Goal: Information Seeking & Learning: Learn about a topic

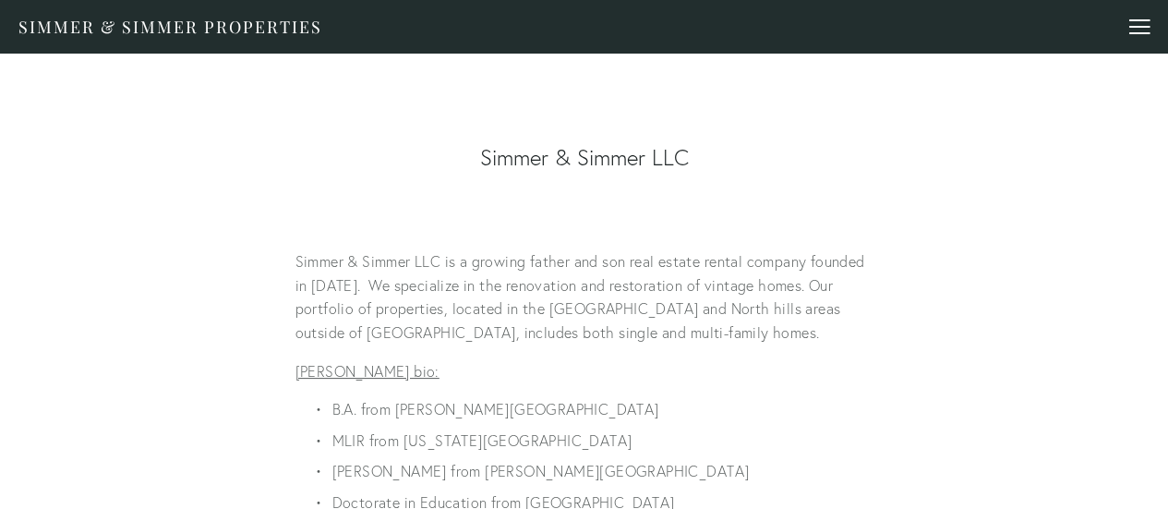
click at [1135, 32] on div at bounding box center [1140, 33] width 20 height 2
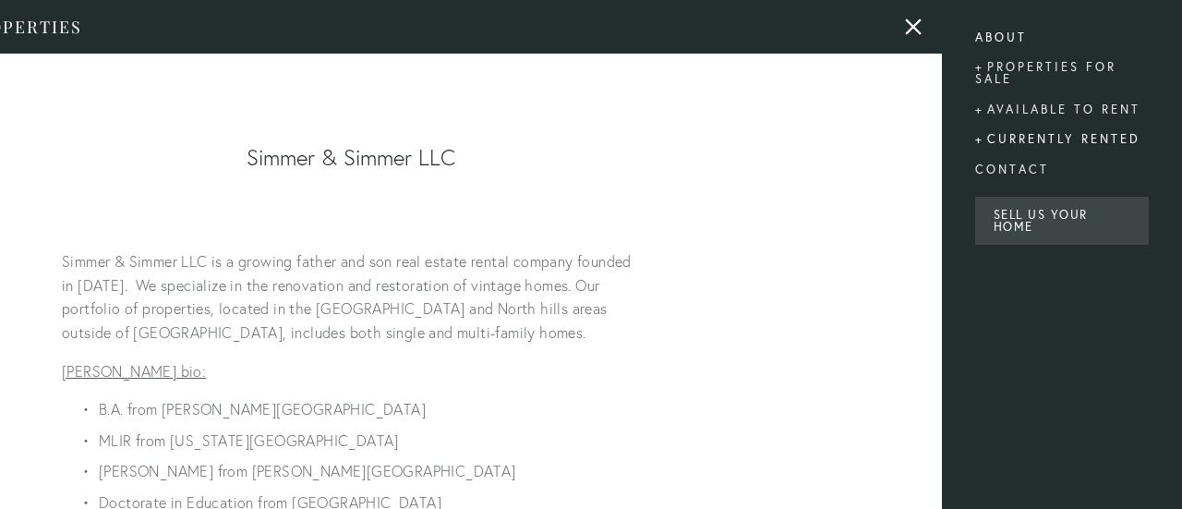
click at [1055, 141] on div "Currently rented" at bounding box center [1062, 140] width 174 height 30
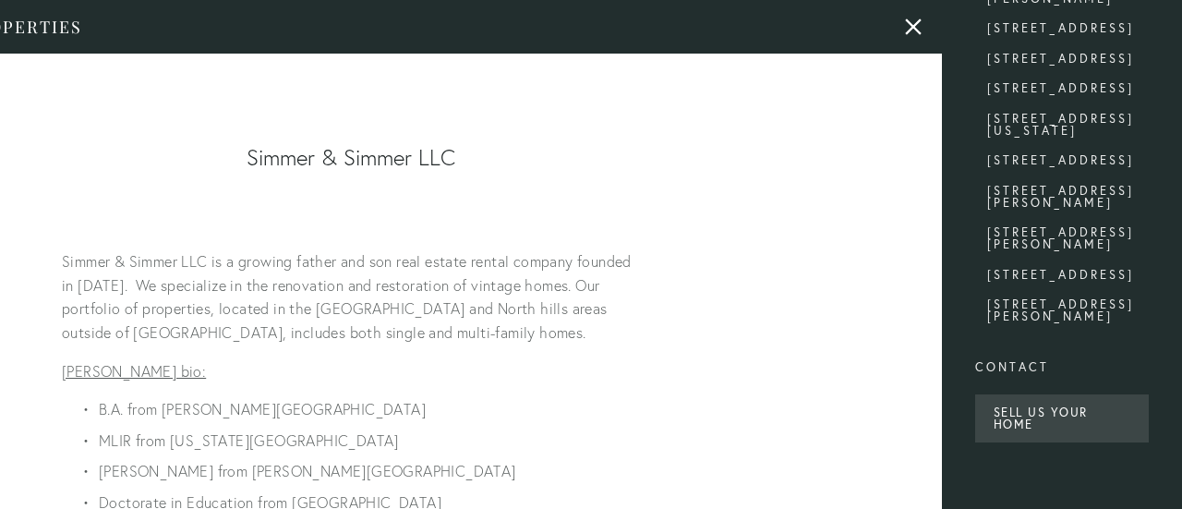
scroll to position [659, 0]
click at [1062, 305] on link "[STREET_ADDRESS][PERSON_NAME]" at bounding box center [1062, 316] width 150 height 36
click at [1064, 245] on link "[STREET_ADDRESS][PERSON_NAME]" at bounding box center [1062, 241] width 150 height 30
click at [1038, 163] on link "[STREET_ADDRESS]" at bounding box center [1062, 163] width 150 height 18
click at [1062, 53] on link "[STREET_ADDRESS]" at bounding box center [1062, 62] width 150 height 18
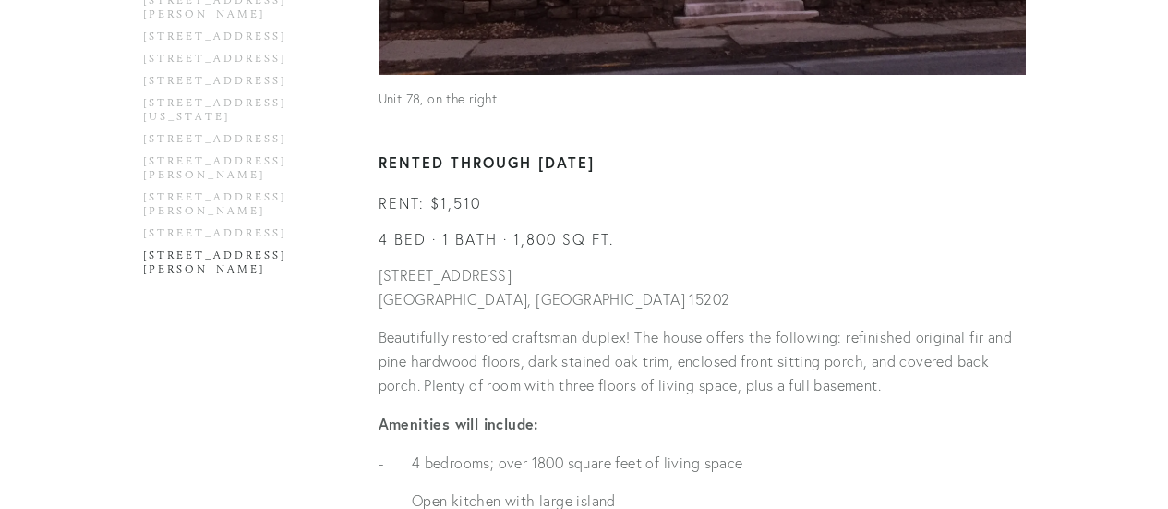
scroll to position [866, 0]
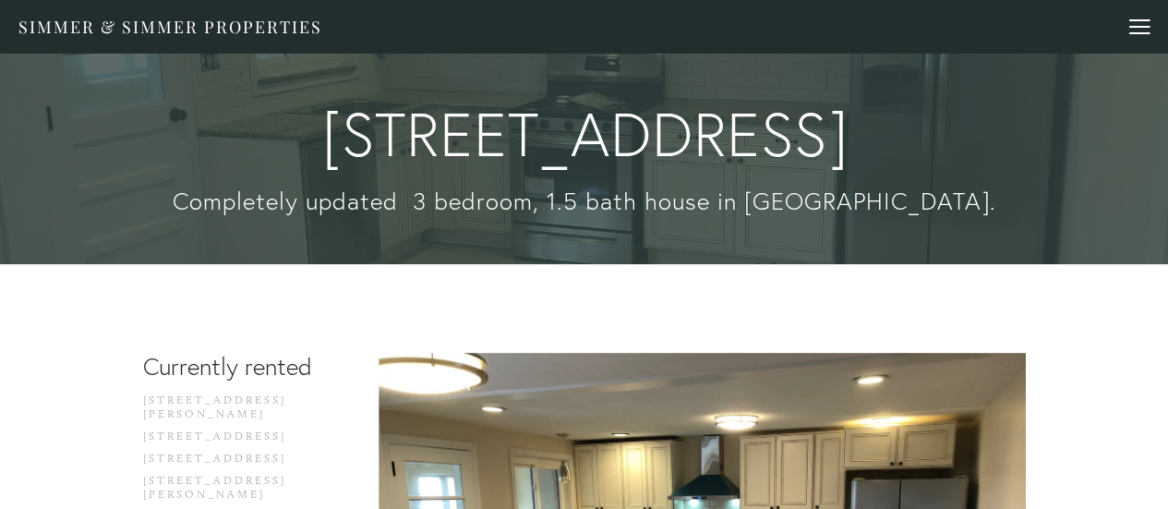
click at [1130, 30] on div at bounding box center [1140, 29] width 20 height 20
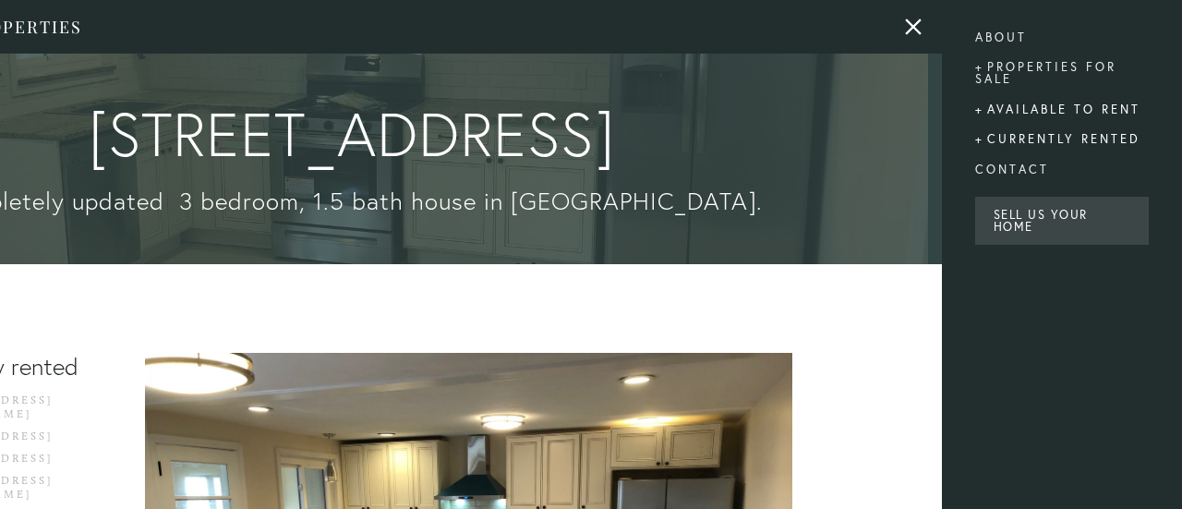
click at [1047, 108] on div "Available to rent" at bounding box center [1062, 109] width 174 height 30
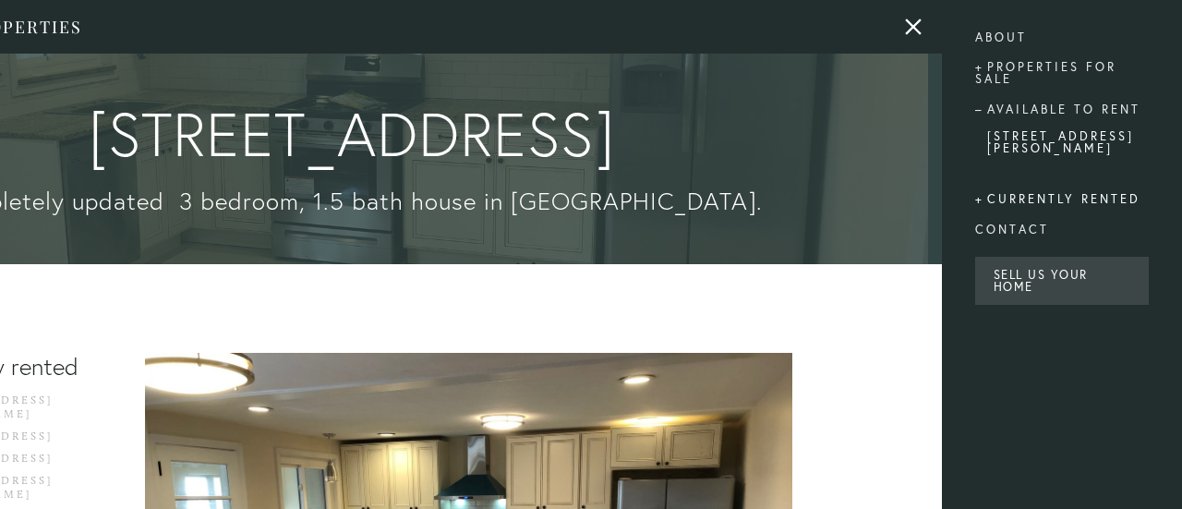
click at [1034, 138] on link "[STREET_ADDRESS][PERSON_NAME]" at bounding box center [1062, 148] width 150 height 36
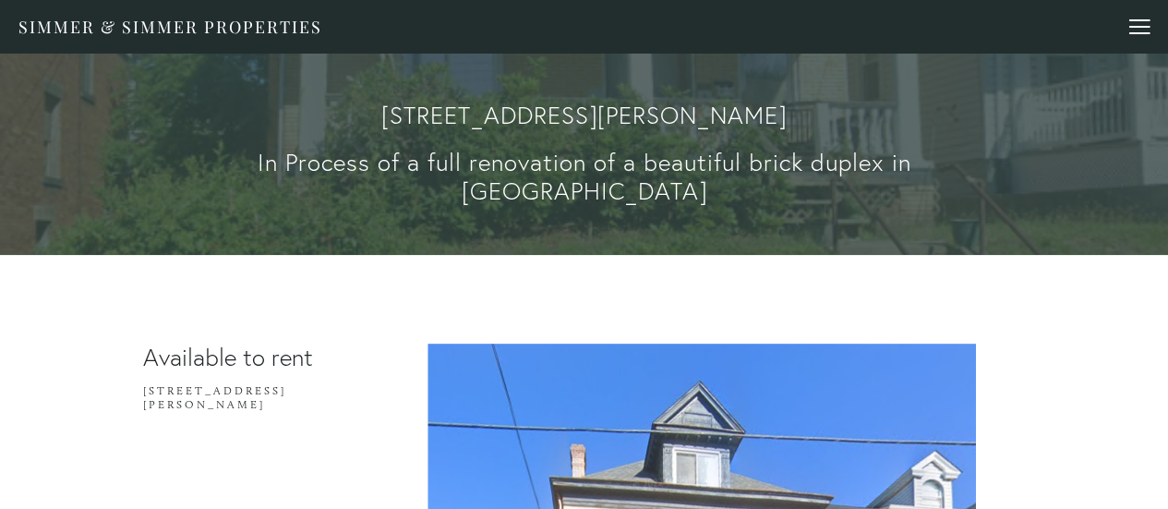
click at [1132, 19] on div at bounding box center [1140, 20] width 20 height 2
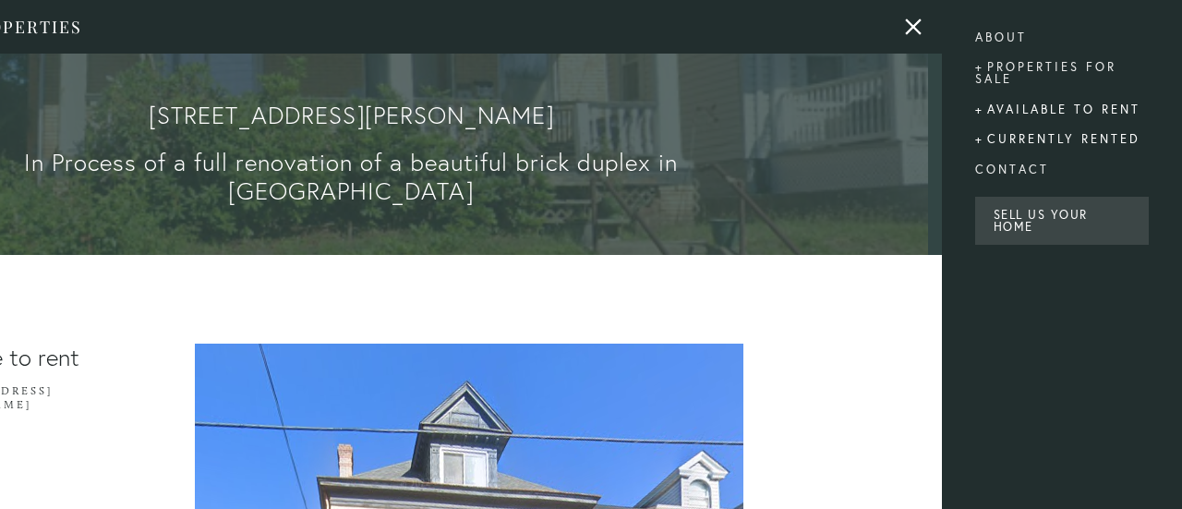
click at [1060, 136] on div "Currently rented" at bounding box center [1062, 140] width 174 height 30
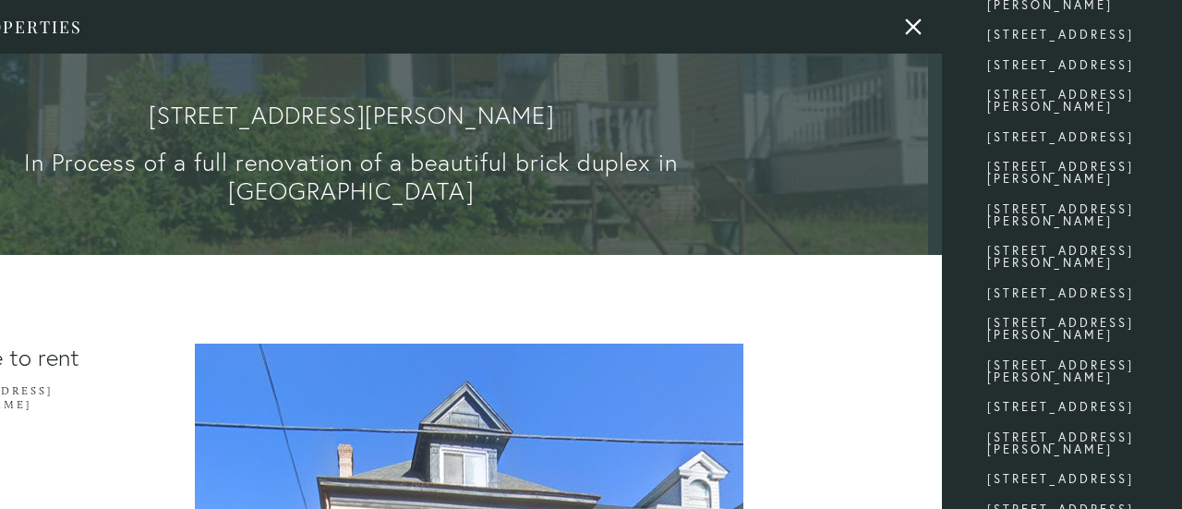
scroll to position [185, 0]
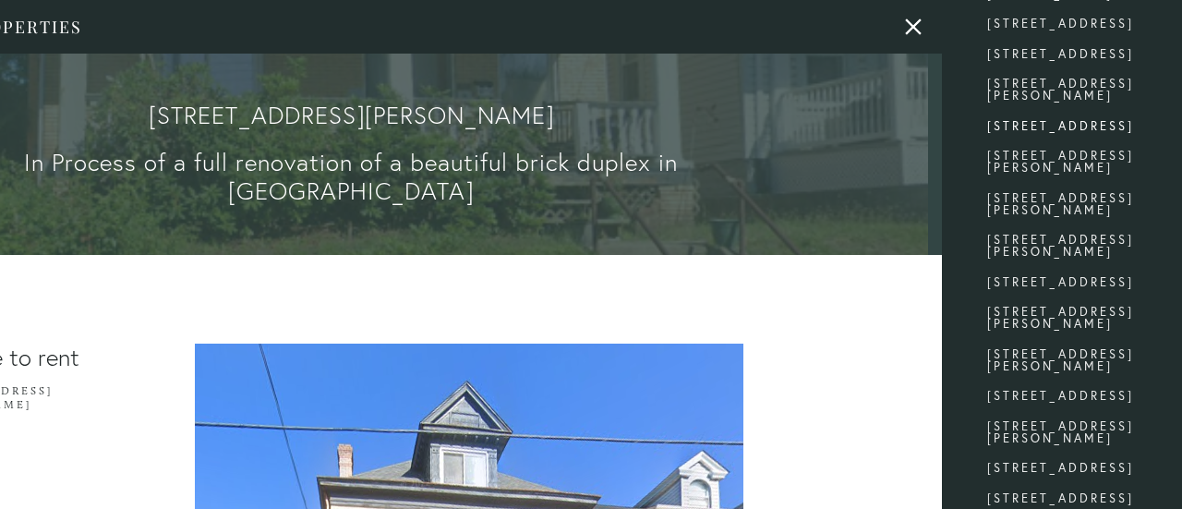
click at [1076, 139] on link "[STREET_ADDRESS]" at bounding box center [1062, 129] width 150 height 18
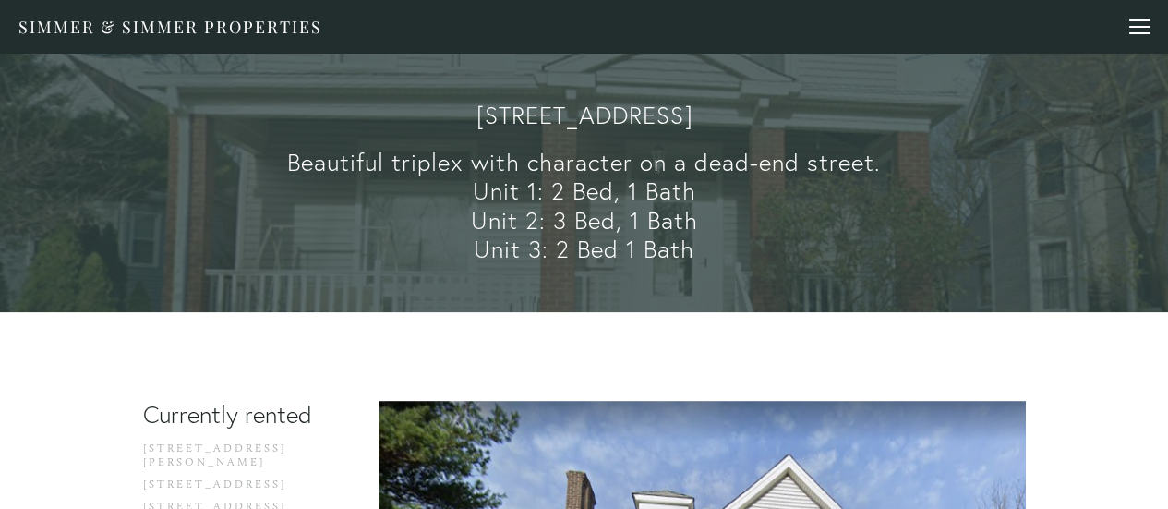
click at [1136, 30] on div at bounding box center [1140, 29] width 20 height 20
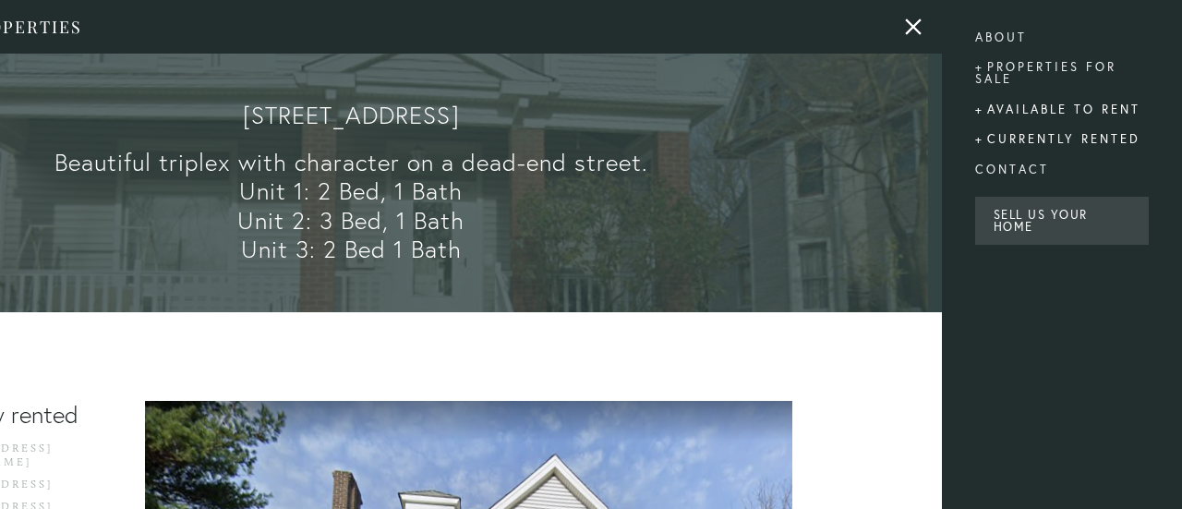
click at [1068, 107] on div "Available to rent" at bounding box center [1062, 109] width 174 height 30
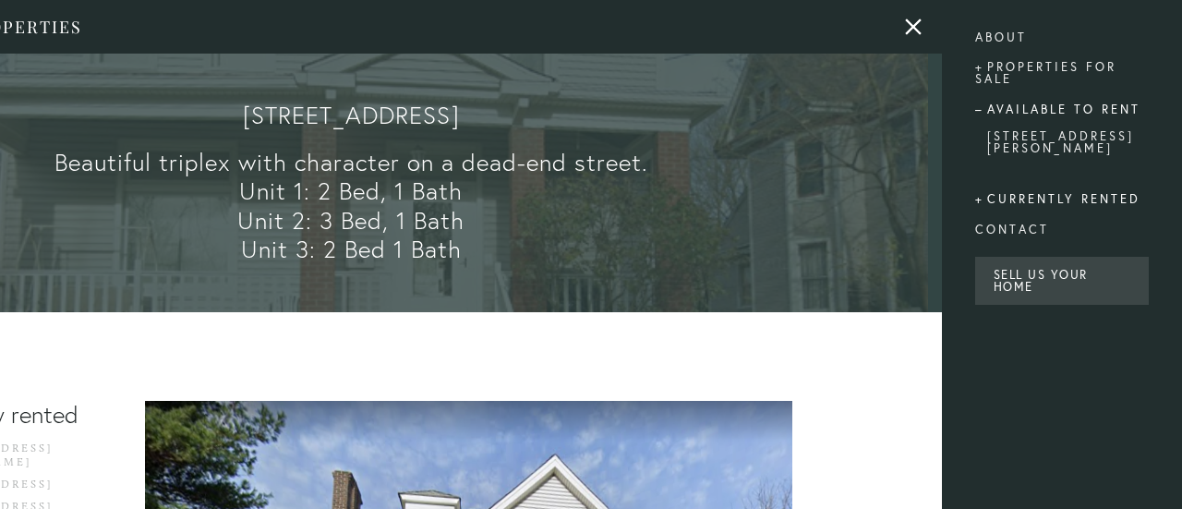
click at [1068, 107] on div "Available to rent" at bounding box center [1062, 109] width 174 height 30
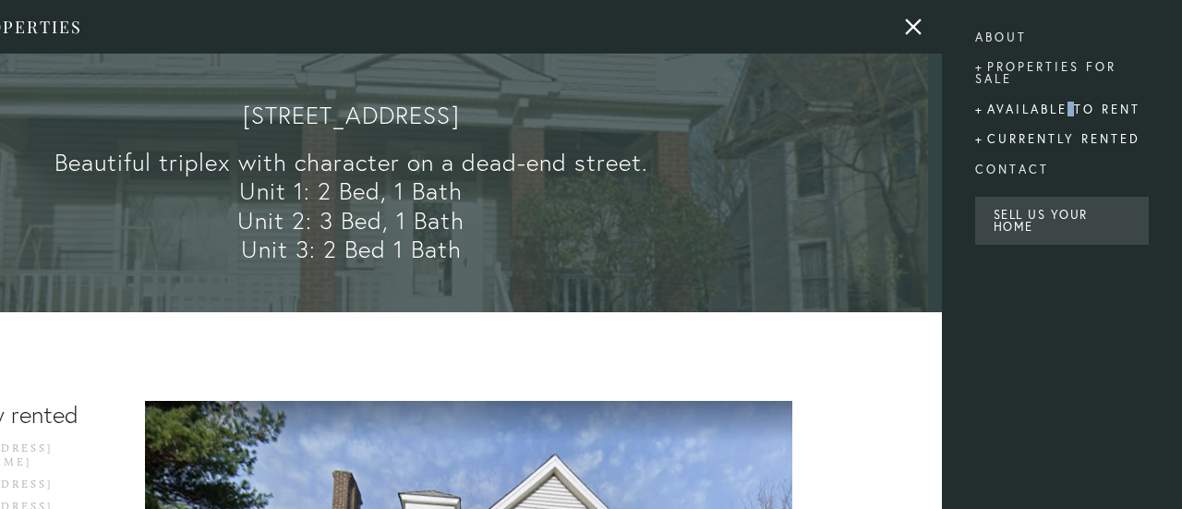
click at [1068, 107] on div "Available to rent" at bounding box center [1062, 109] width 174 height 30
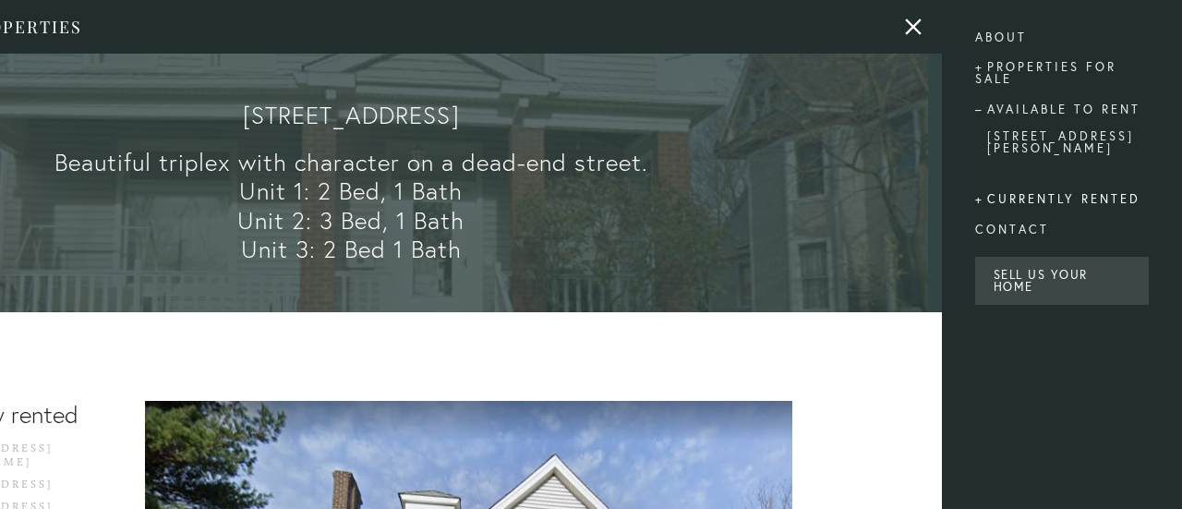
click at [1046, 187] on div "Currently rented" at bounding box center [1062, 200] width 174 height 30
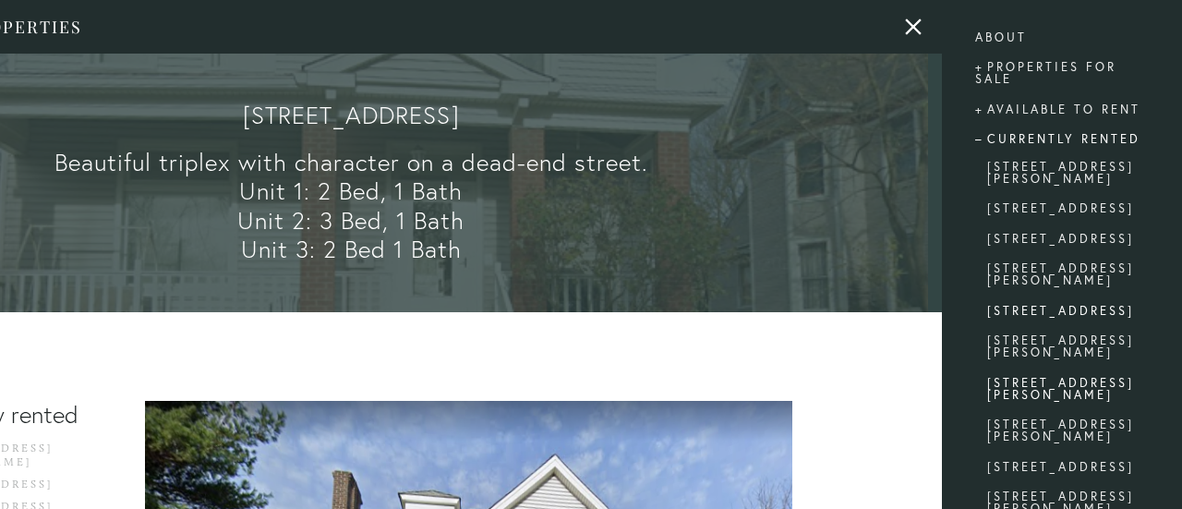
click at [1054, 392] on link "[STREET_ADDRESS][PERSON_NAME]" at bounding box center [1062, 392] width 150 height 30
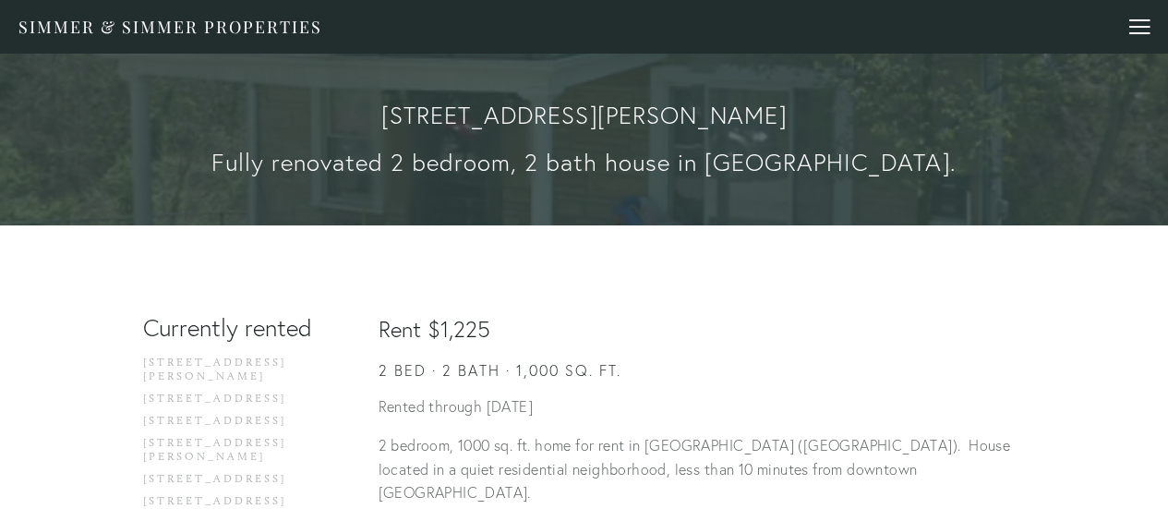
click at [1141, 18] on div "Simmer & Simmer Properties About Properties for Sale [STREET_ADDRESS][PERSON_NA…" at bounding box center [583, 27] width 1131 height 54
click at [1141, 26] on div at bounding box center [1140, 27] width 20 height 2
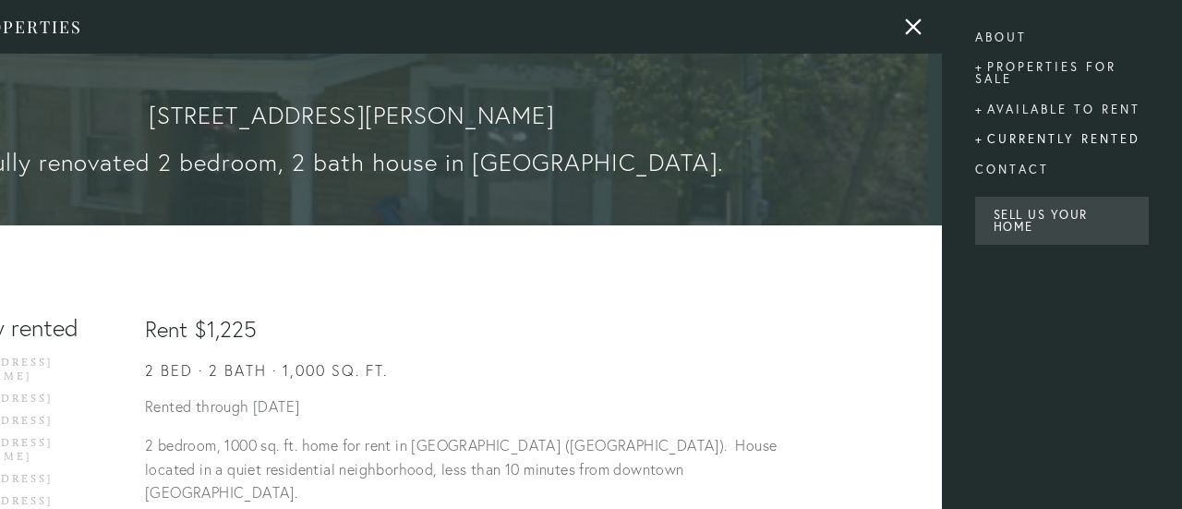
click at [1036, 134] on div "Currently rented" at bounding box center [1062, 140] width 174 height 30
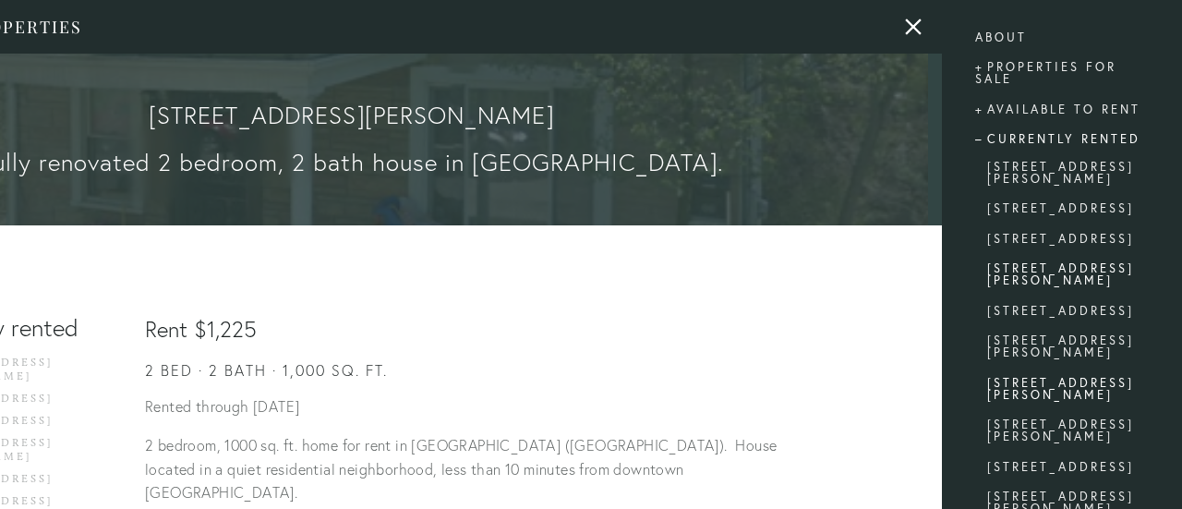
click at [1058, 293] on link "[STREET_ADDRESS][PERSON_NAME]" at bounding box center [1062, 277] width 150 height 30
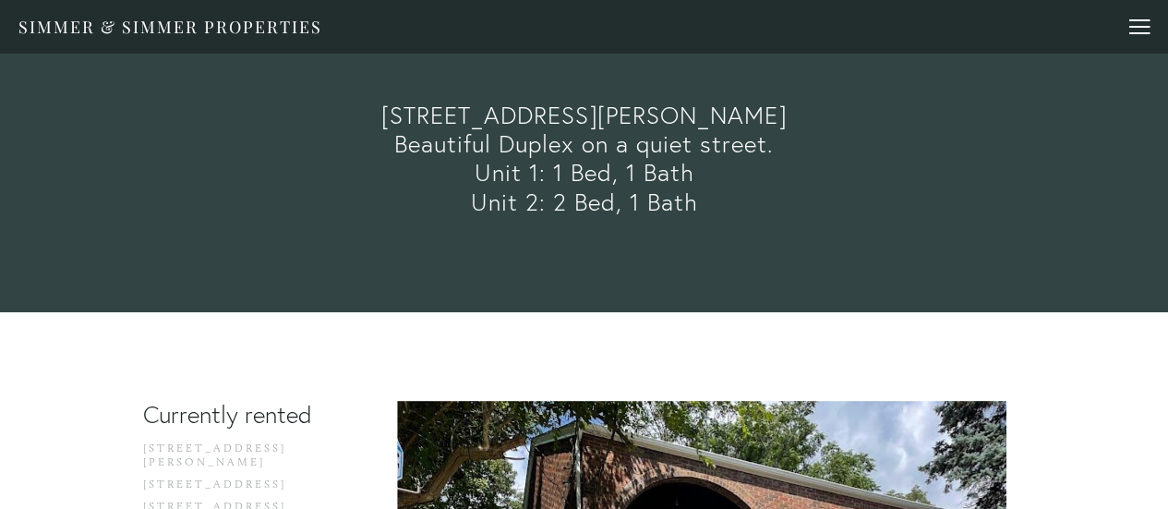
click at [1143, 27] on div at bounding box center [1140, 27] width 20 height 2
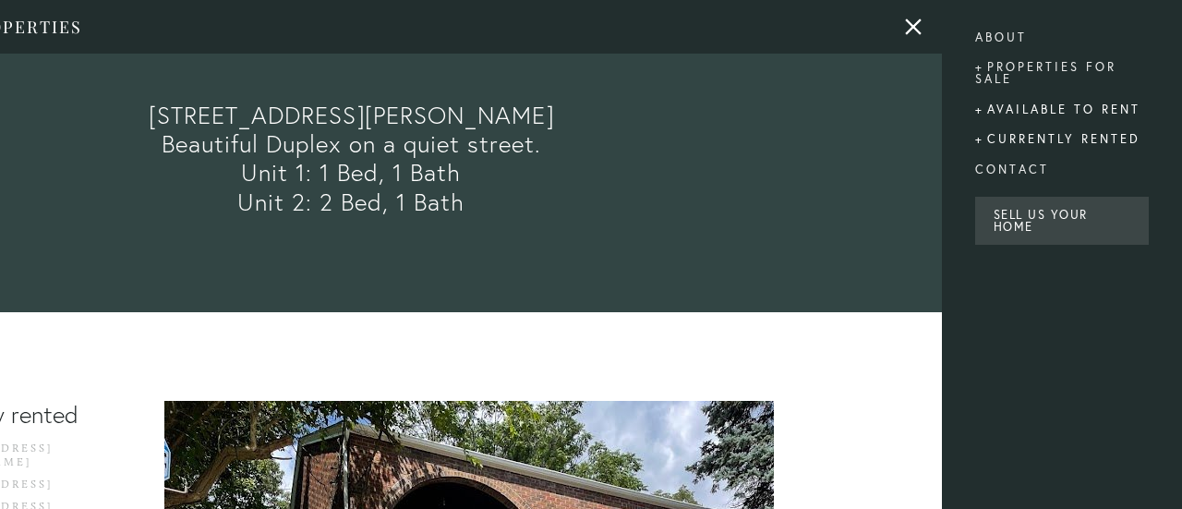
click at [1098, 112] on div "Available to rent" at bounding box center [1062, 109] width 174 height 30
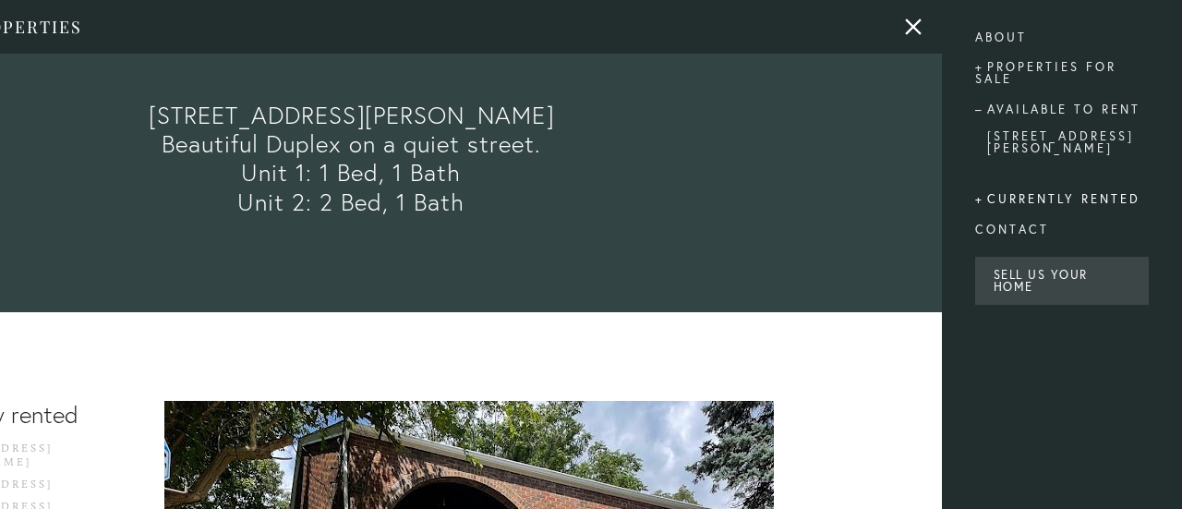
click at [1072, 189] on div "Currently rented" at bounding box center [1062, 200] width 174 height 30
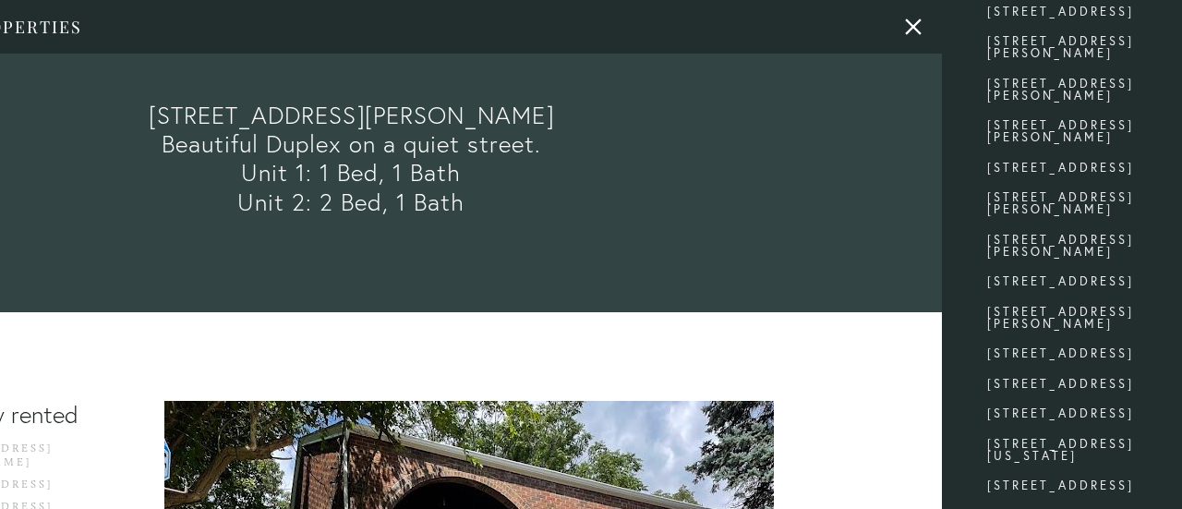
scroll to position [305, 0]
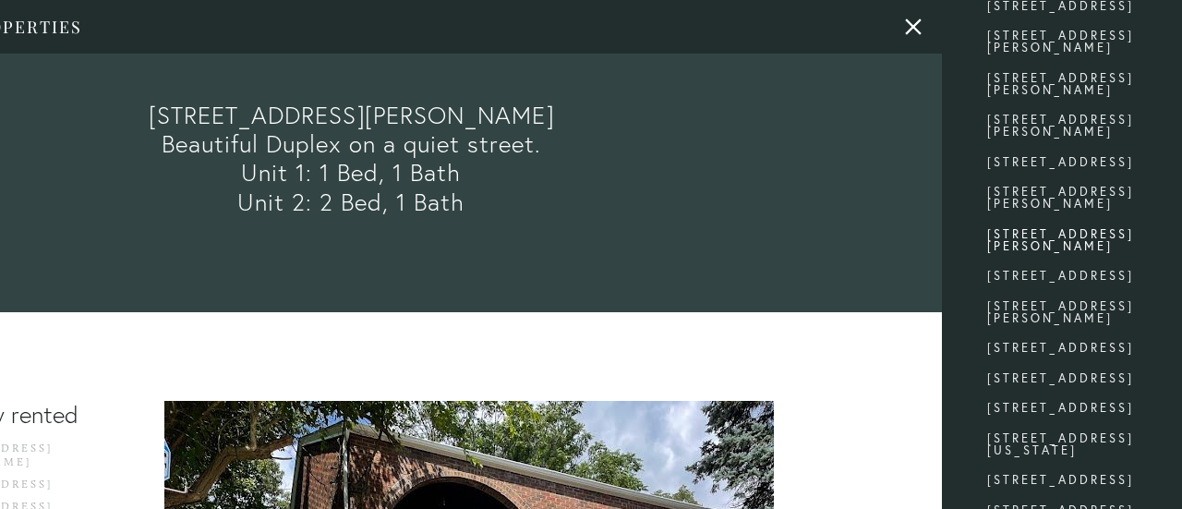
click at [1072, 234] on link "[STREET_ADDRESS][PERSON_NAME]" at bounding box center [1062, 243] width 150 height 30
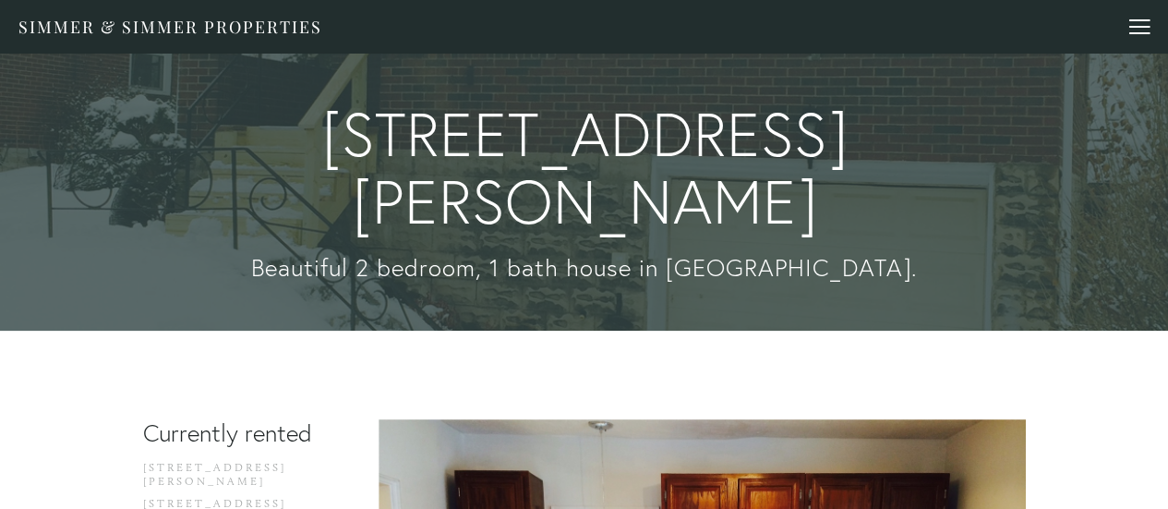
click at [1143, 16] on div "Simmer & Simmer Properties About Properties for Sale 860 Nevin Ave. 607 Center …" at bounding box center [583, 27] width 1131 height 54
click at [1144, 26] on div at bounding box center [1140, 27] width 20 height 2
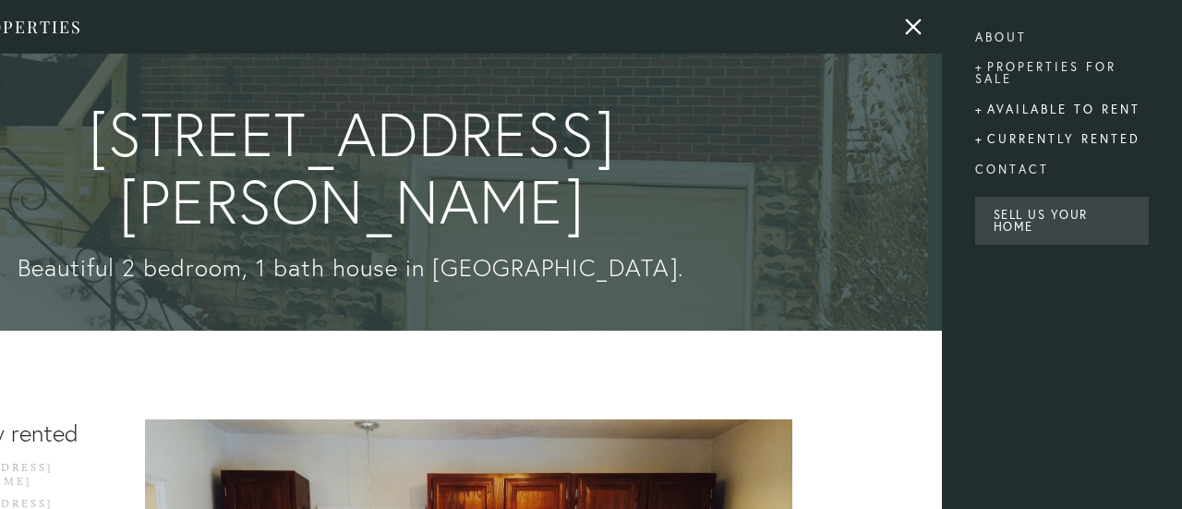
click at [1097, 105] on div "Available to rent" at bounding box center [1062, 109] width 174 height 30
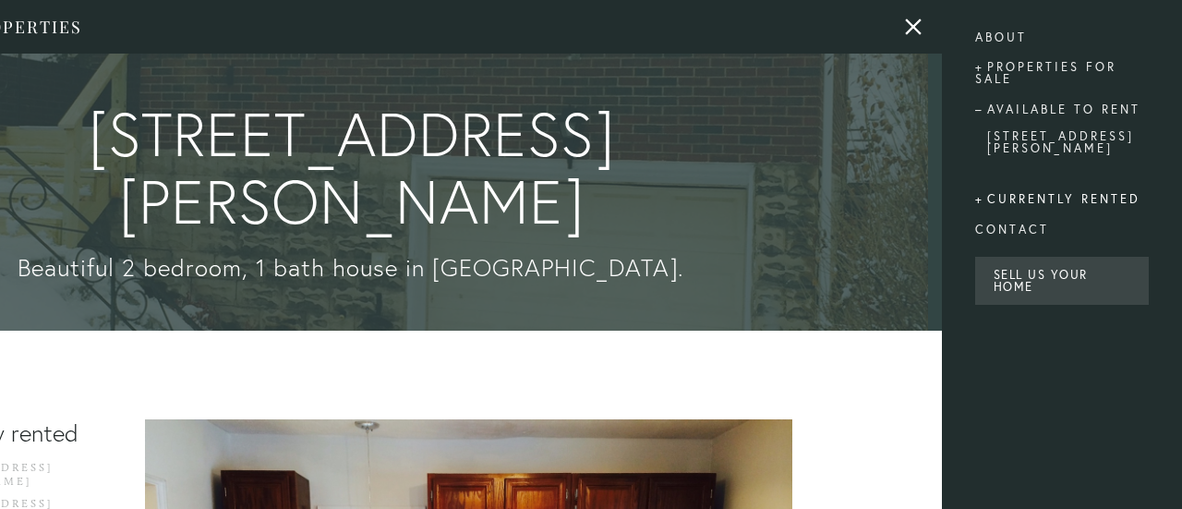
click at [1066, 185] on div "Currently rented" at bounding box center [1062, 200] width 174 height 30
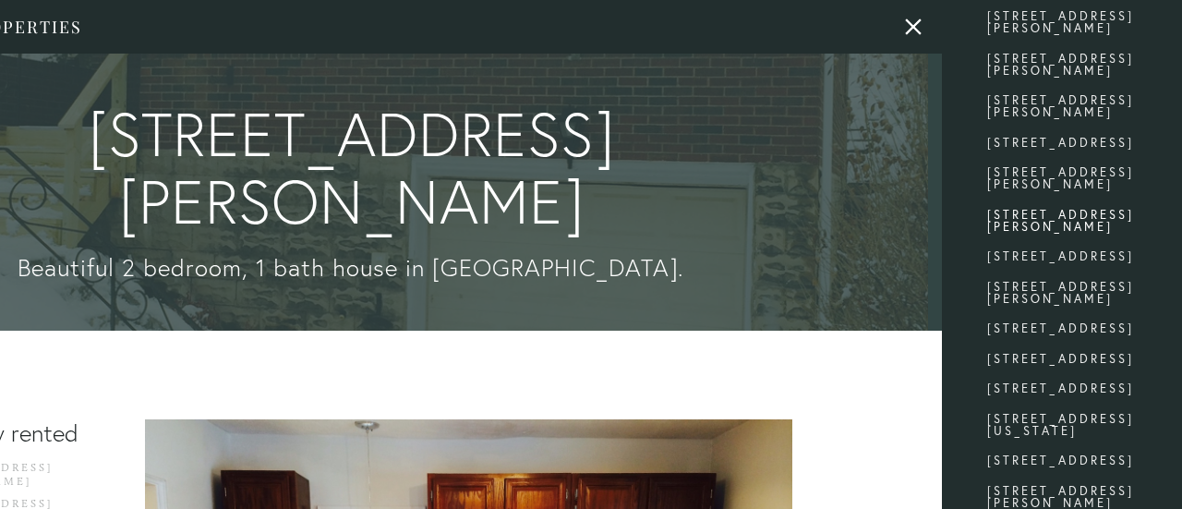
scroll to position [400, 0]
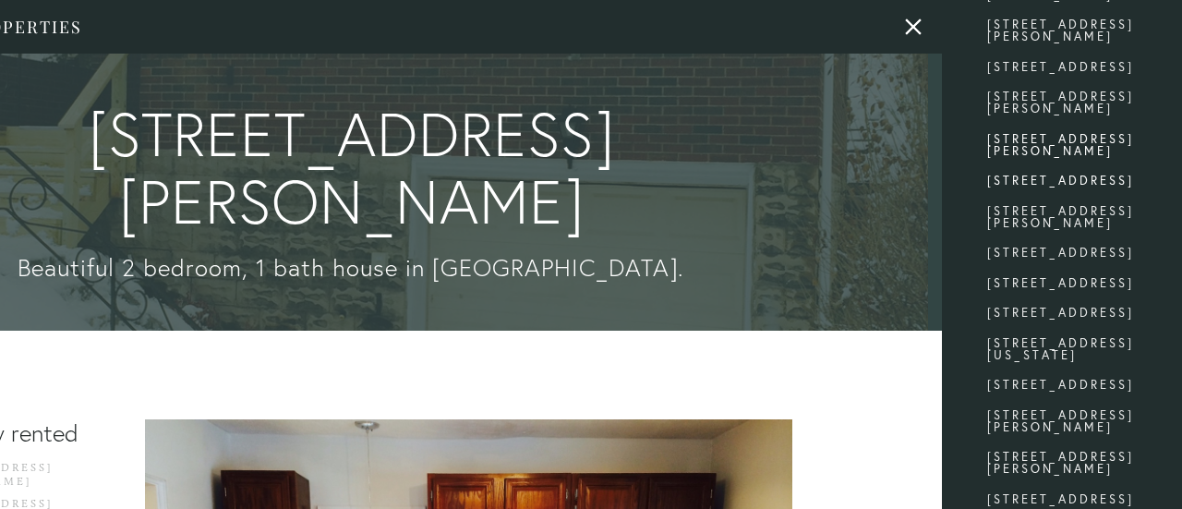
click at [1089, 193] on link "[STREET_ADDRESS]" at bounding box center [1062, 184] width 150 height 18
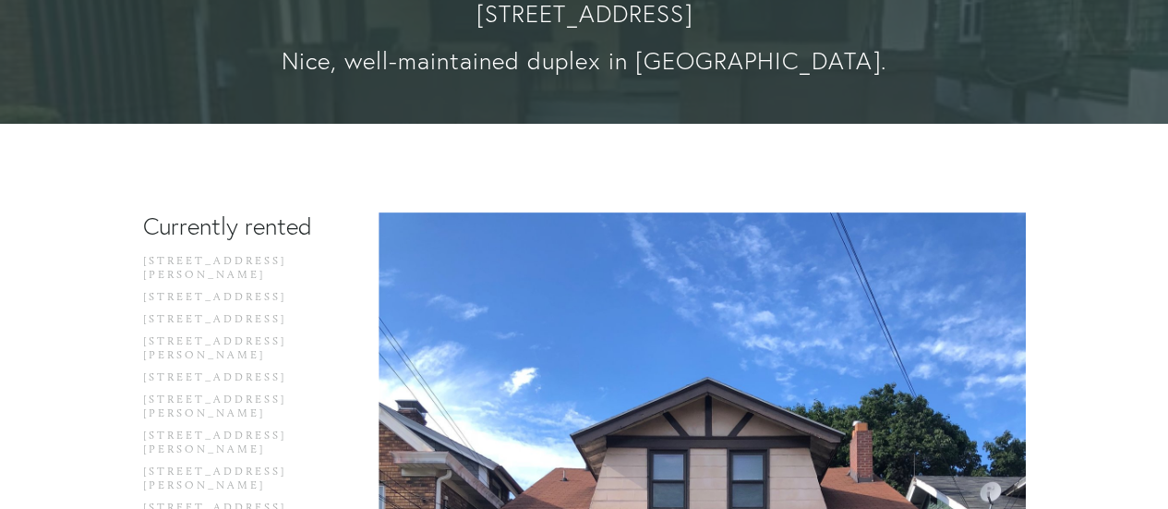
drag, startPoint x: 1181, startPoint y: 54, endPoint x: 1181, endPoint y: -112, distance: 166.3
